Goal: Task Accomplishment & Management: Manage account settings

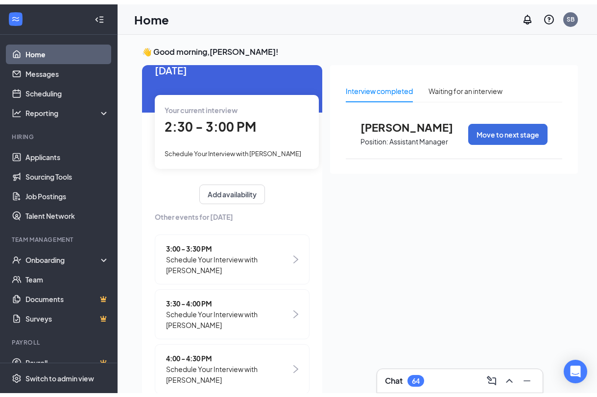
scroll to position [27, 0]
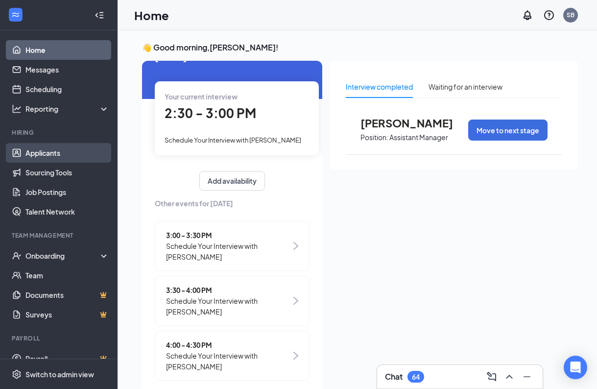
click at [49, 155] on link "Applicants" at bounding box center [67, 153] width 84 height 20
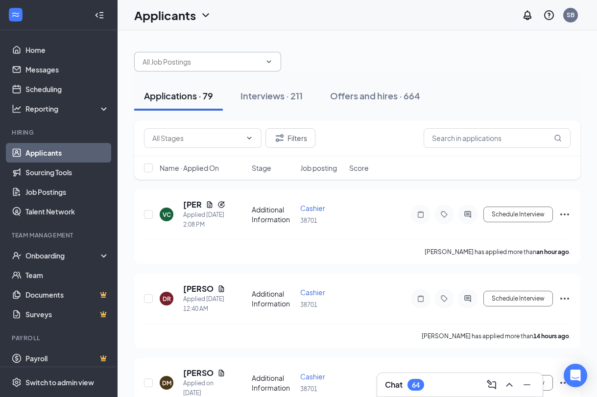
click at [213, 57] on input "text" at bounding box center [202, 61] width 119 height 11
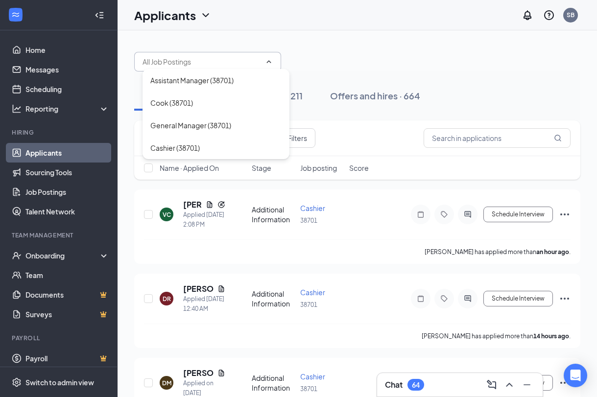
click at [388, 58] on div "Assistant Manager (38701) [PERSON_NAME] (38701) General Manager (38701) Cashier…" at bounding box center [357, 56] width 446 height 29
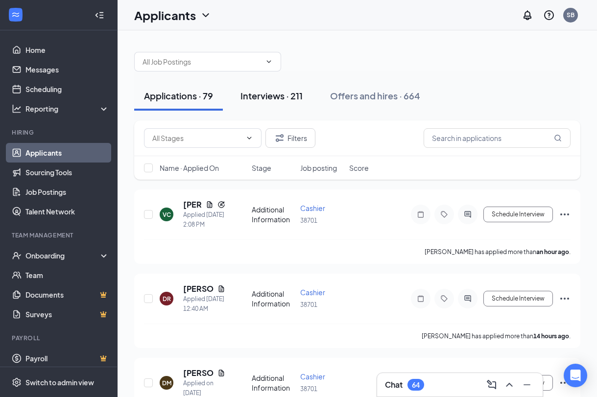
click at [269, 94] on div "Interviews · 211" at bounding box center [272, 96] width 62 height 12
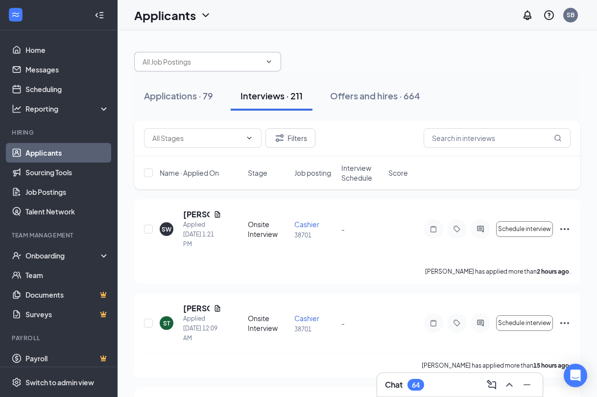
click at [205, 60] on input "text" at bounding box center [202, 61] width 119 height 11
type input "kee"
click at [188, 57] on input "kee" at bounding box center [202, 61] width 119 height 11
click at [398, 46] on div "kee No options" at bounding box center [357, 56] width 446 height 29
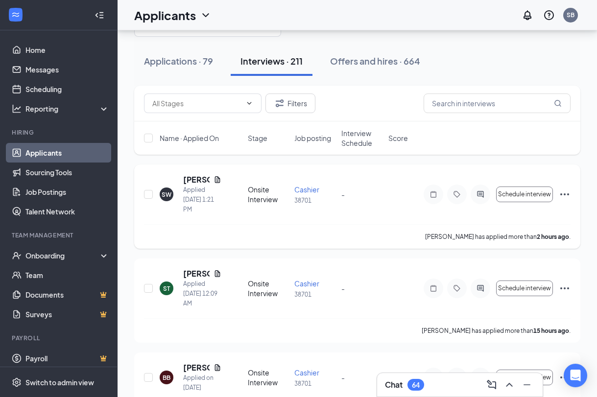
scroll to position [50, 0]
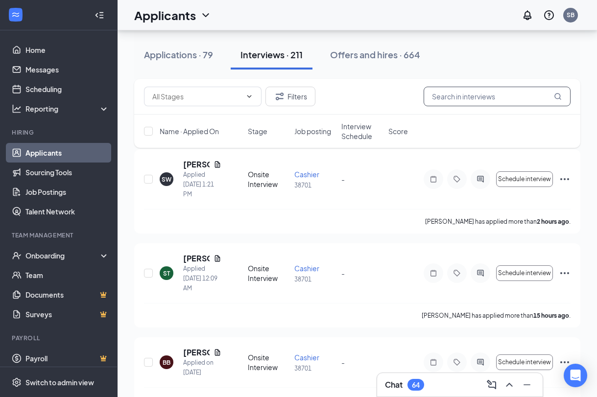
drag, startPoint x: 490, startPoint y: 97, endPoint x: 501, endPoint y: 102, distance: 12.3
click at [492, 99] on input "text" at bounding box center [497, 97] width 147 height 20
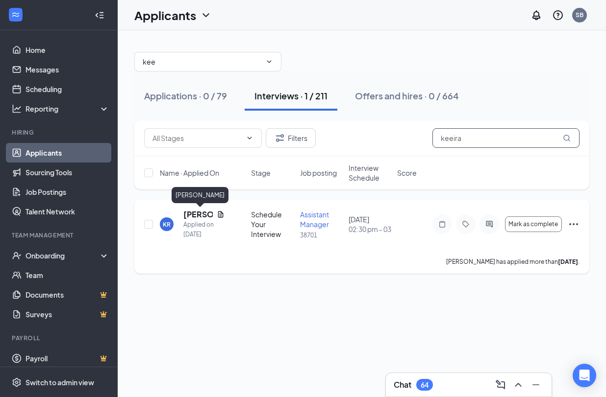
type input "keeira"
click at [200, 214] on h5 "[PERSON_NAME]" at bounding box center [197, 214] width 29 height 11
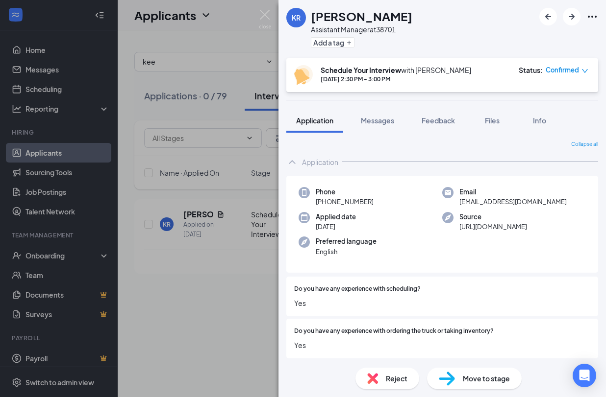
click at [471, 375] on span "Move to stage" at bounding box center [486, 378] width 47 height 11
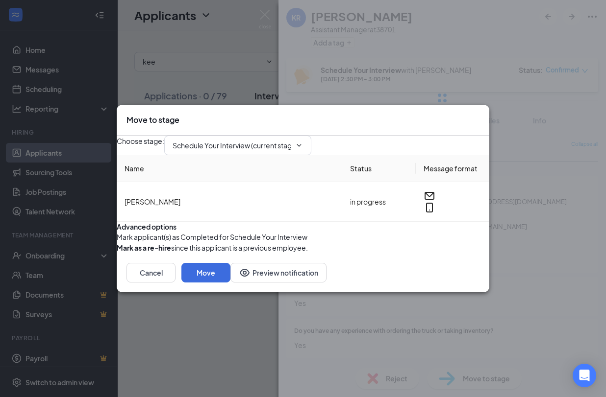
type input "Hiring Complete (next stage)"
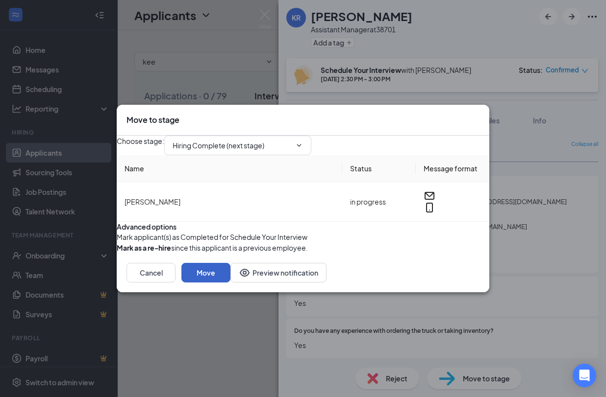
click at [230, 283] on button "Move" at bounding box center [205, 273] width 49 height 20
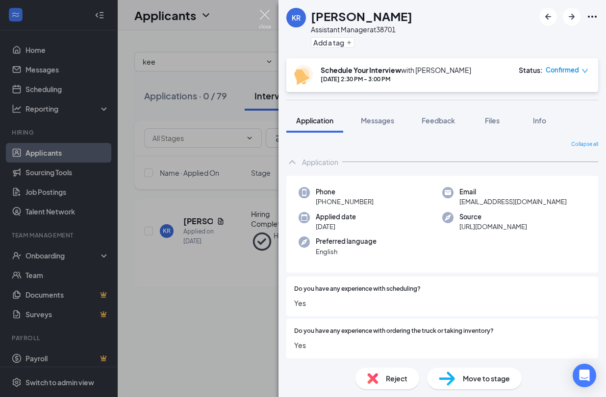
click at [265, 13] on img at bounding box center [265, 19] width 12 height 19
